Goal: Task Accomplishment & Management: Manage account settings

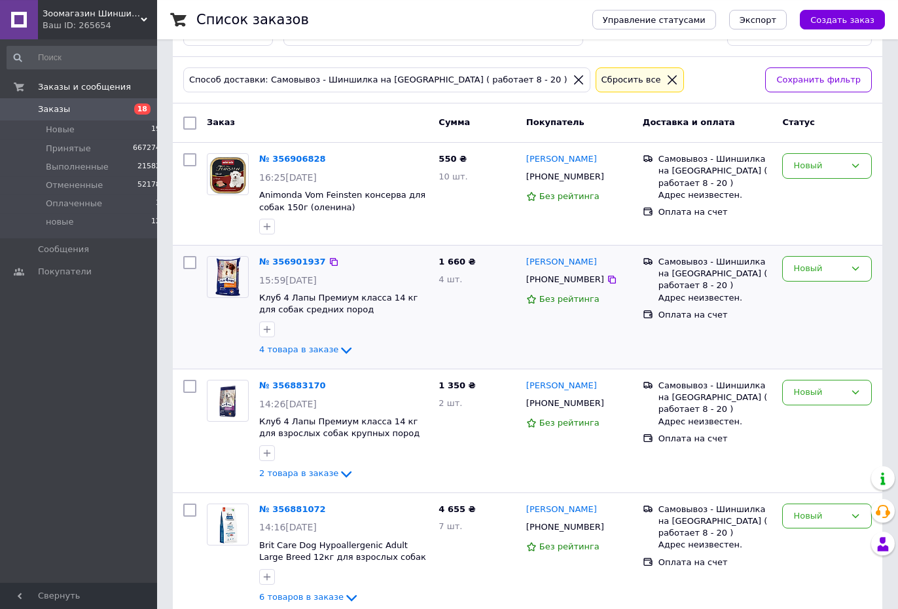
scroll to position [67, 0]
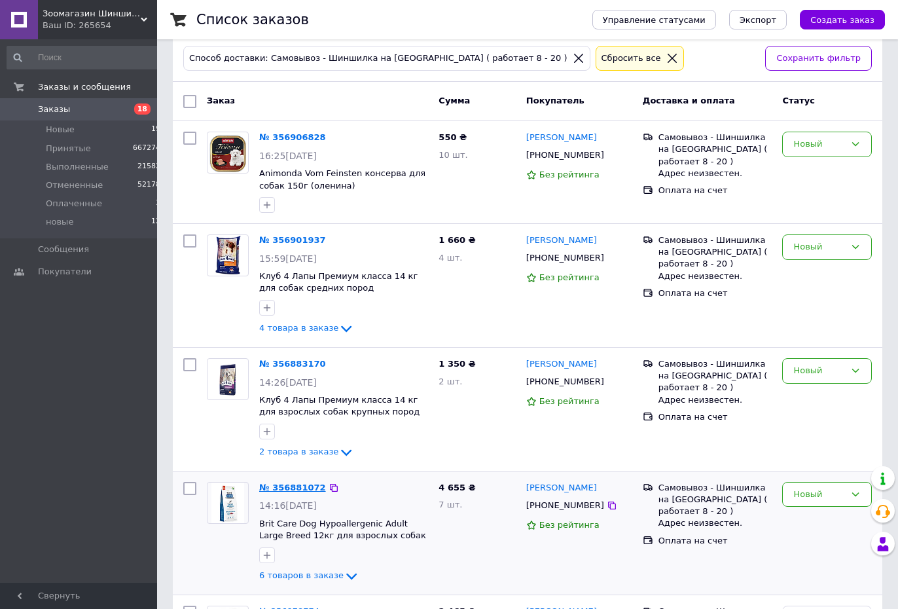
click at [301, 486] on link "№ 356881072" at bounding box center [292, 487] width 67 height 10
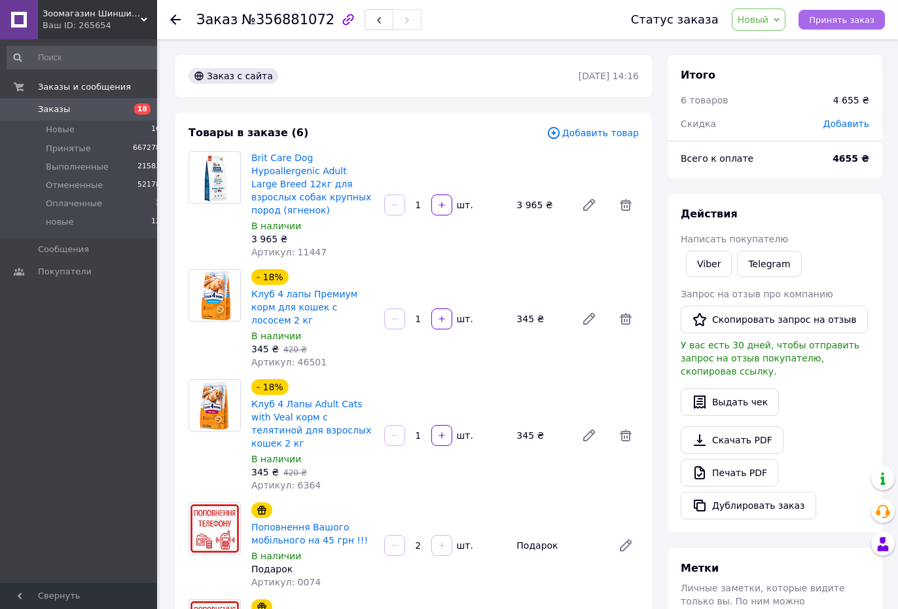
click at [843, 22] on span "Принять заказ" at bounding box center [841, 20] width 65 height 10
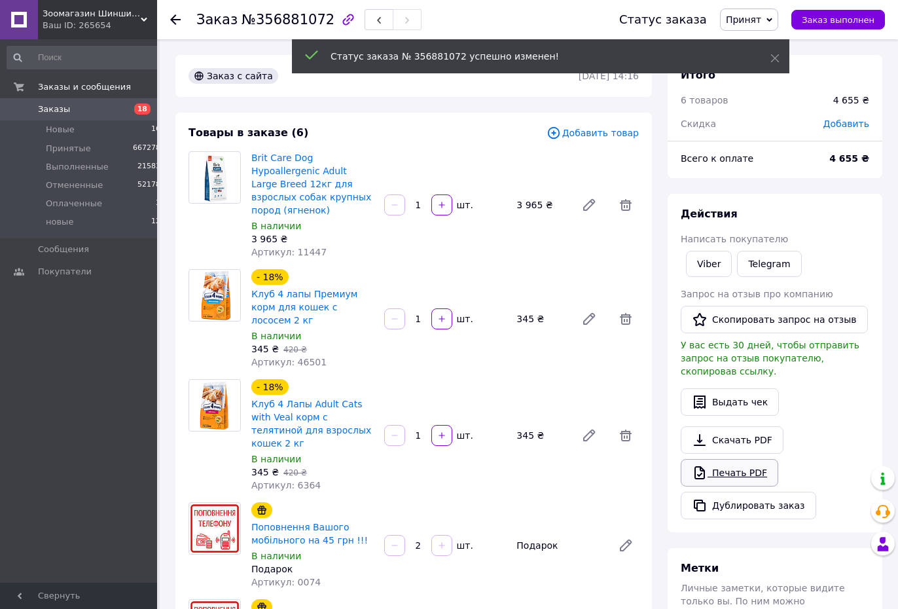
click at [730, 461] on link "Печать PDF" at bounding box center [730, 472] width 98 height 27
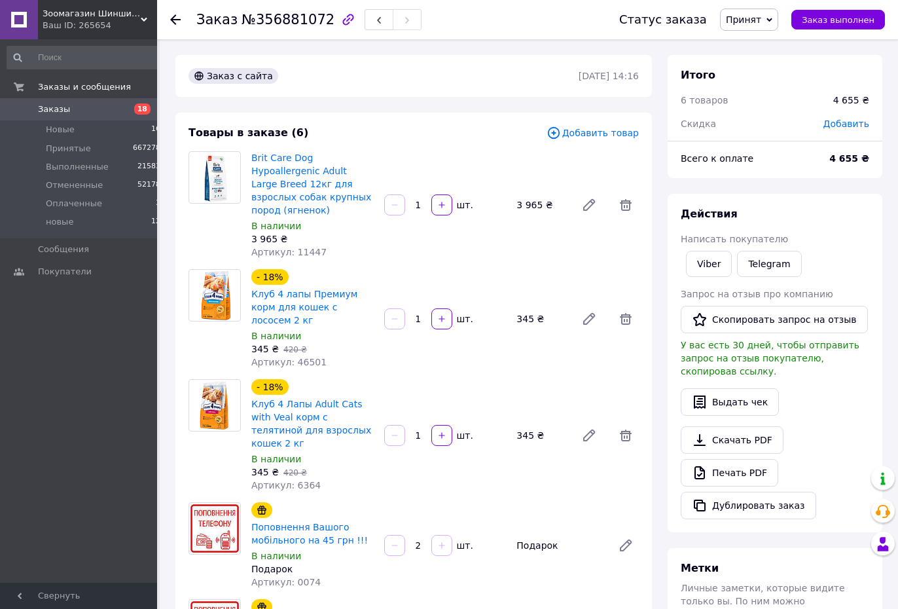
click at [173, 23] on use at bounding box center [175, 19] width 10 height 10
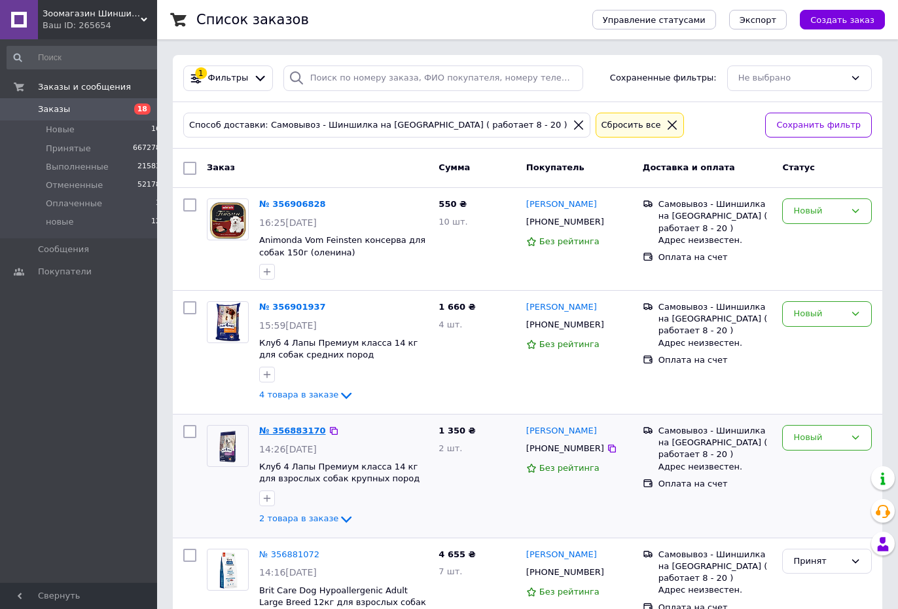
click at [304, 429] on link "№ 356883170" at bounding box center [292, 430] width 67 height 10
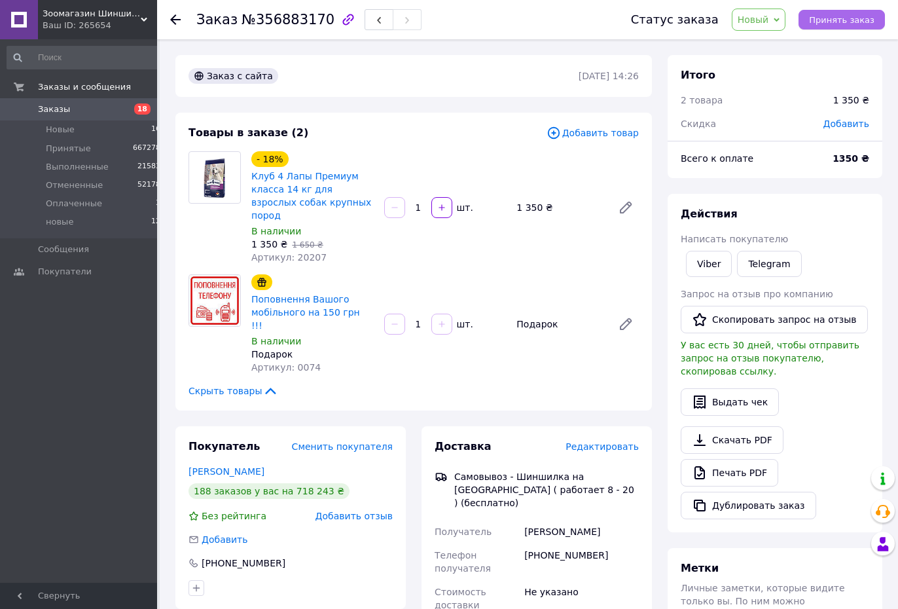
click at [848, 18] on span "Принять заказ" at bounding box center [841, 20] width 65 height 10
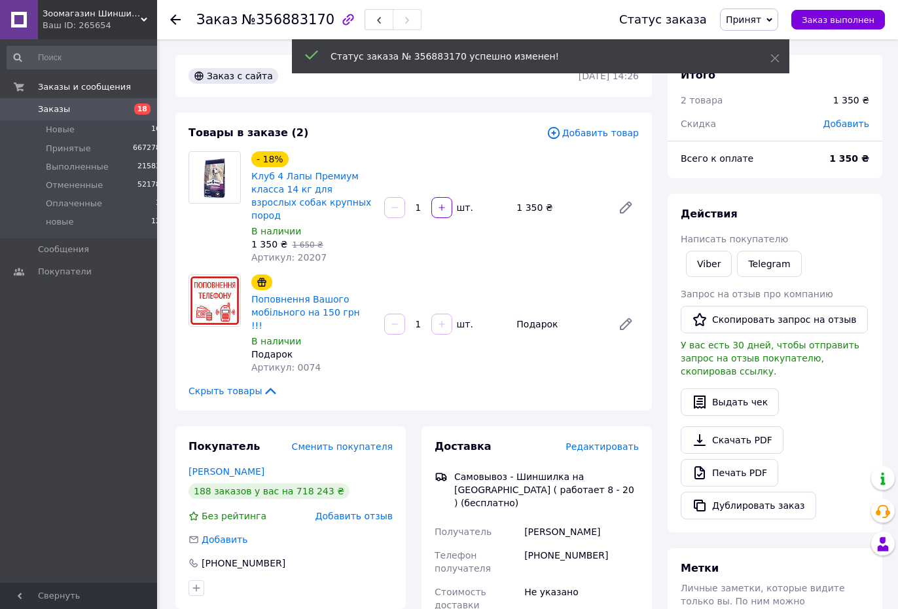
click at [738, 460] on link "Печать PDF" at bounding box center [730, 472] width 98 height 27
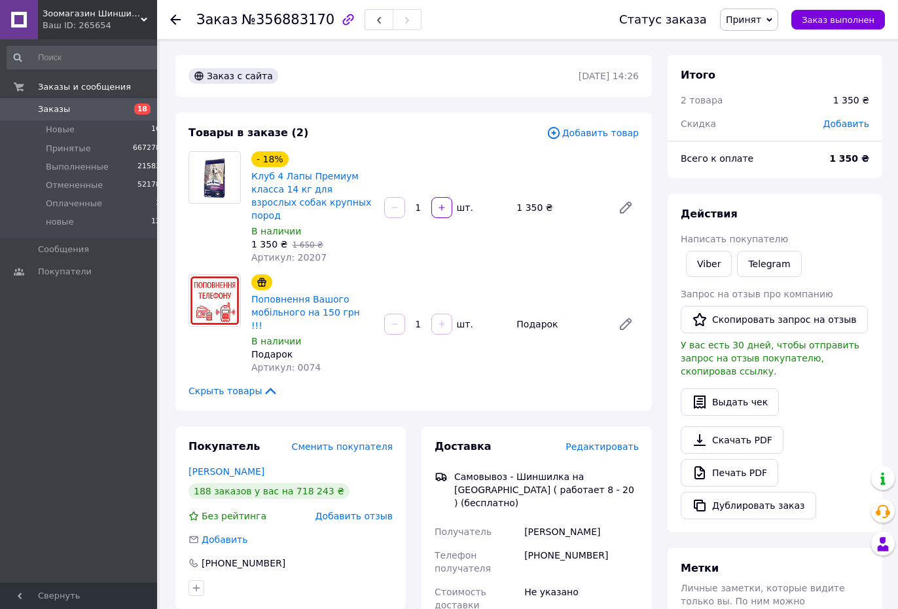
click at [175, 20] on use at bounding box center [175, 19] width 10 height 10
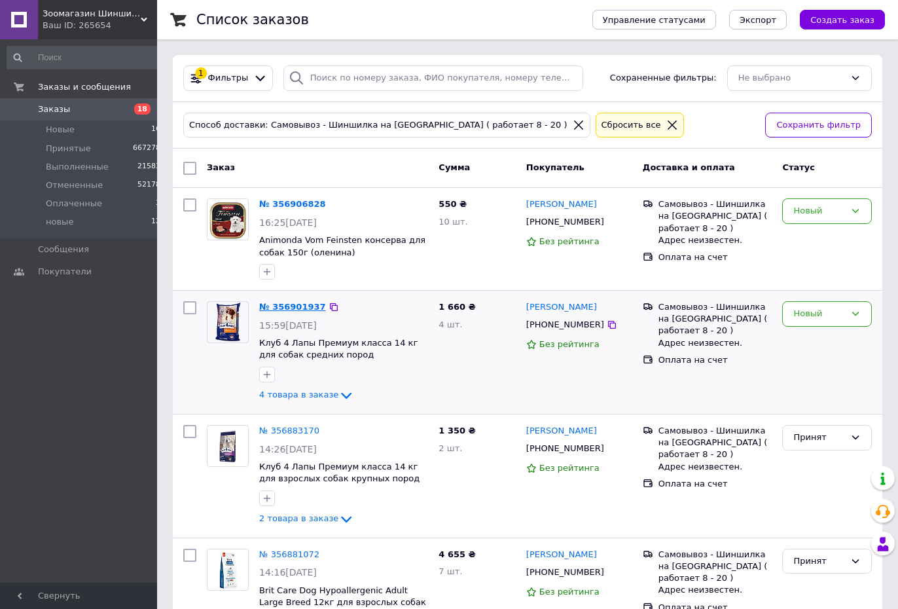
click at [306, 305] on link "№ 356901937" at bounding box center [292, 307] width 67 height 10
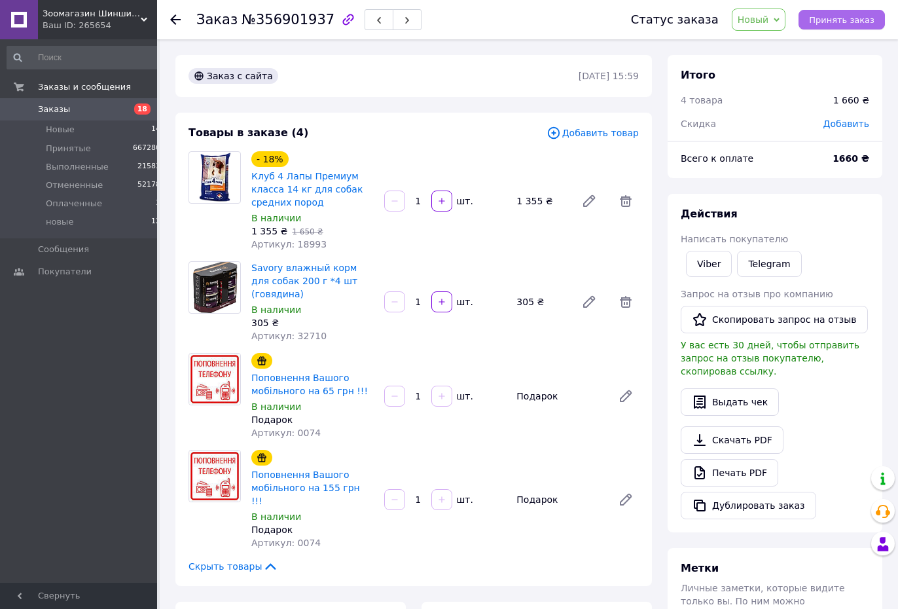
click at [855, 16] on span "Принять заказ" at bounding box center [841, 20] width 65 height 10
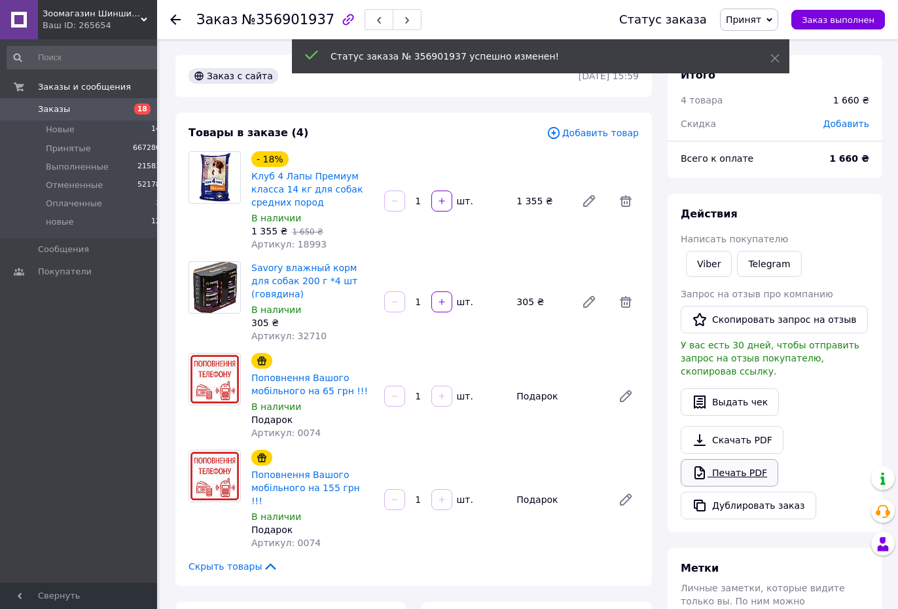
click at [726, 464] on link "Печать PDF" at bounding box center [730, 472] width 98 height 27
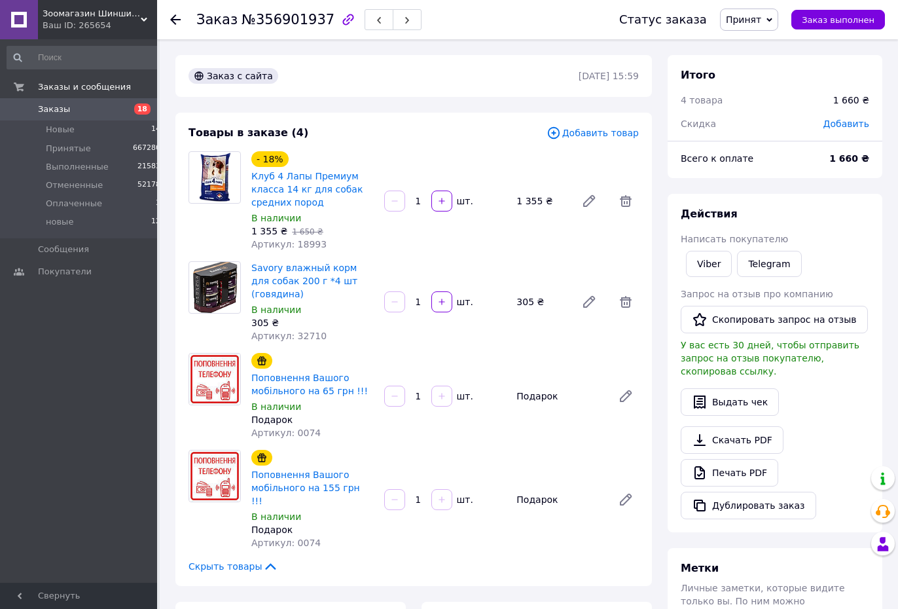
click at [176, 16] on icon at bounding box center [175, 19] width 10 height 10
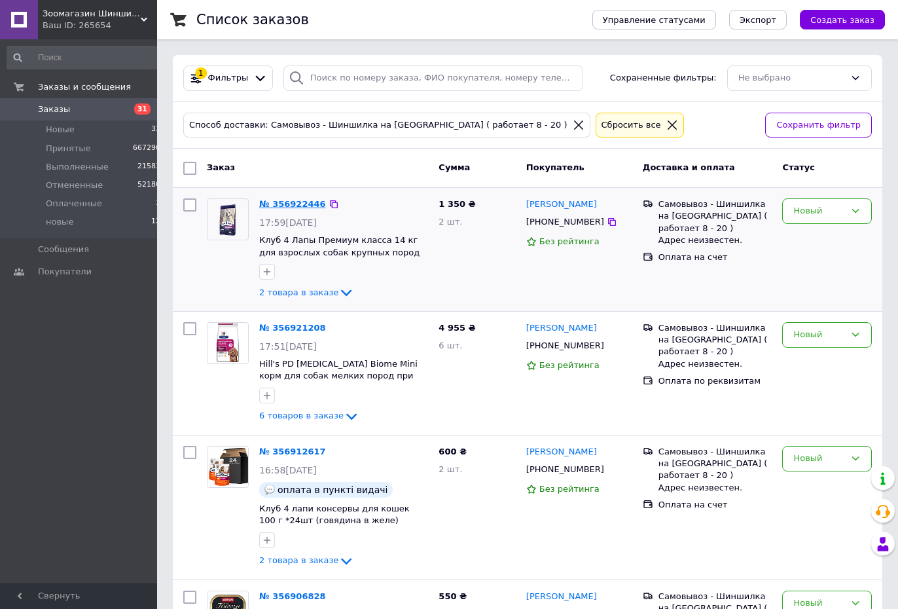
click at [304, 206] on link "№ 356922446" at bounding box center [292, 204] width 67 height 10
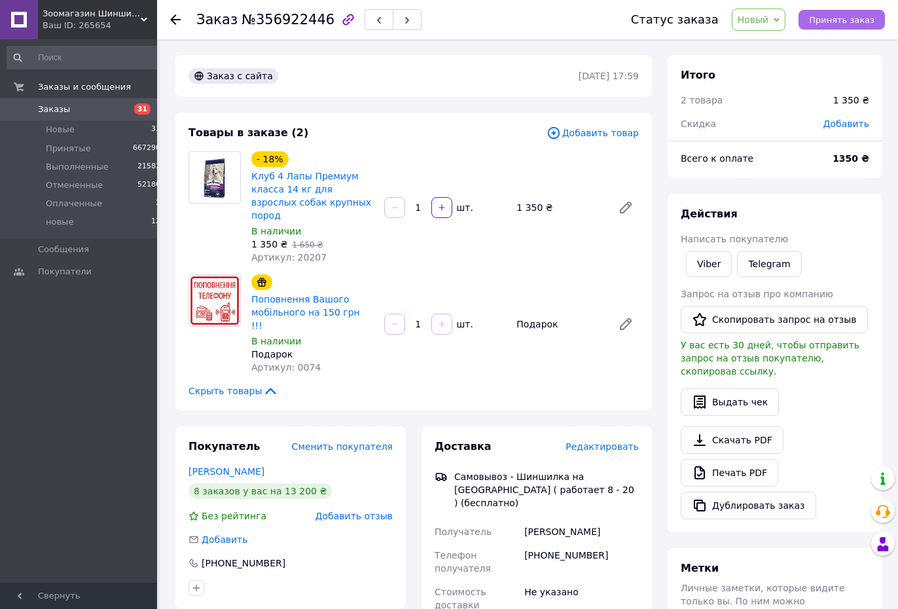
click at [835, 24] on span "Принять заказ" at bounding box center [841, 20] width 65 height 10
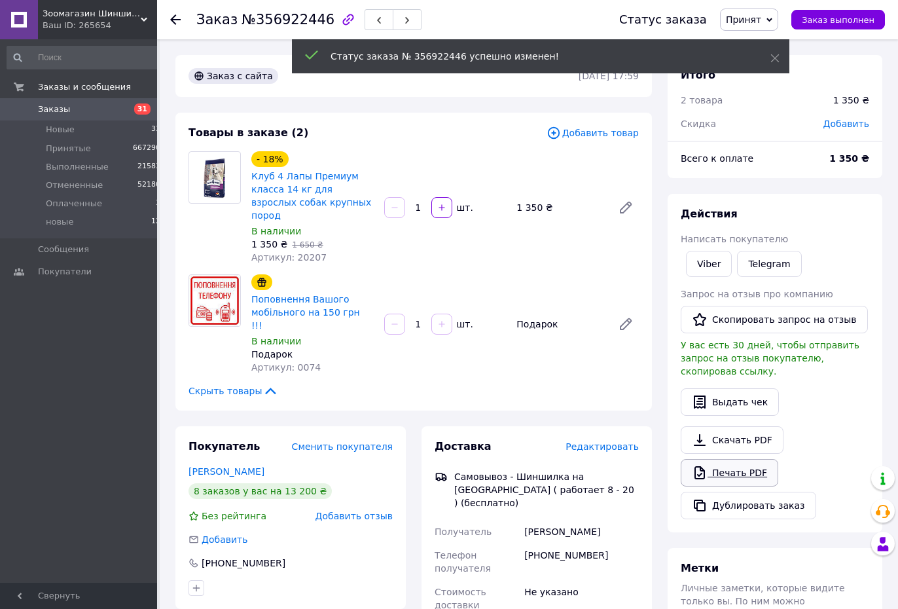
click at [730, 461] on link "Печать PDF" at bounding box center [730, 472] width 98 height 27
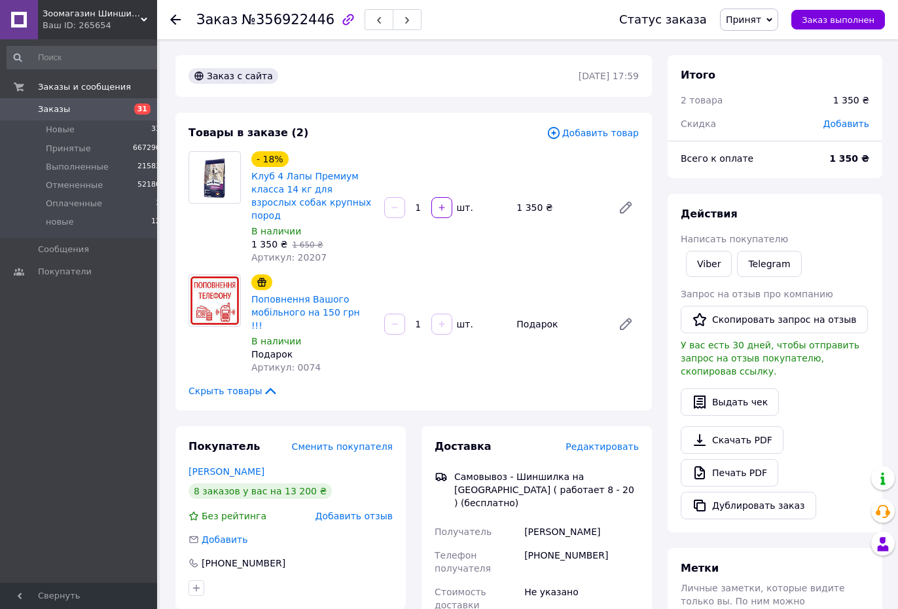
click at [178, 20] on use at bounding box center [175, 19] width 10 height 10
